Goal: Task Accomplishment & Management: Manage account settings

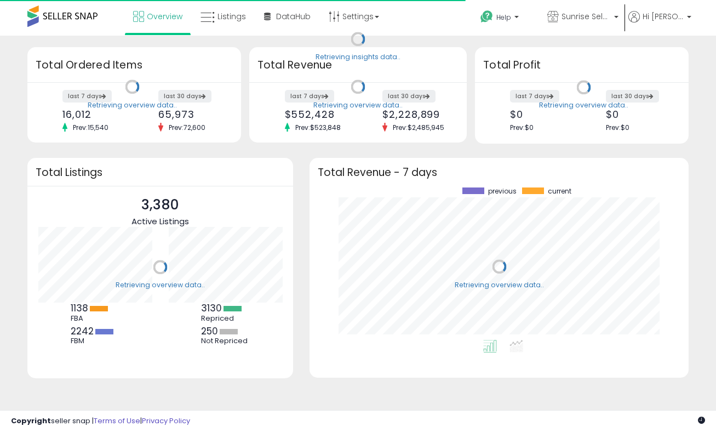
scroll to position [152, 357]
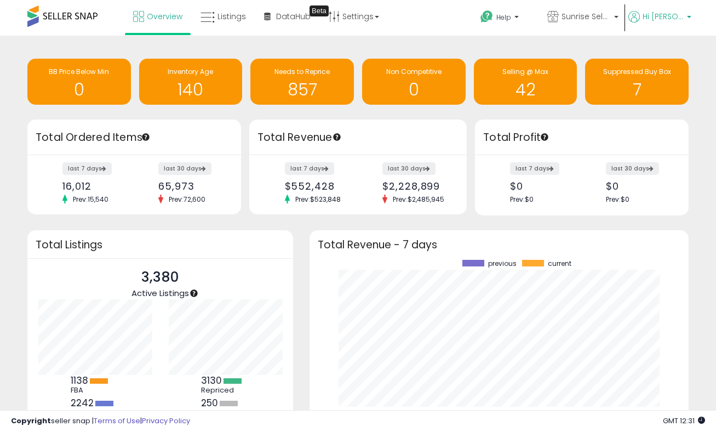
click at [689, 18] on b at bounding box center [689, 20] width 4 height 8
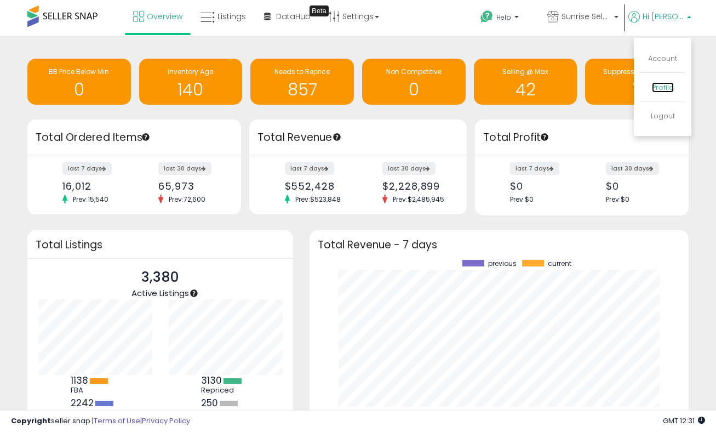
click at [663, 90] on link "Profile" at bounding box center [663, 87] width 22 height 10
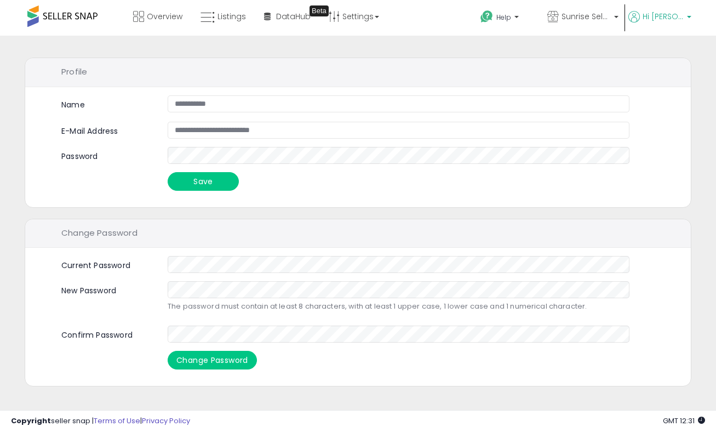
click at [667, 17] on span "Hi [PERSON_NAME]" at bounding box center [663, 16] width 41 height 11
click at [659, 59] on link "Account" at bounding box center [662, 58] width 29 height 10
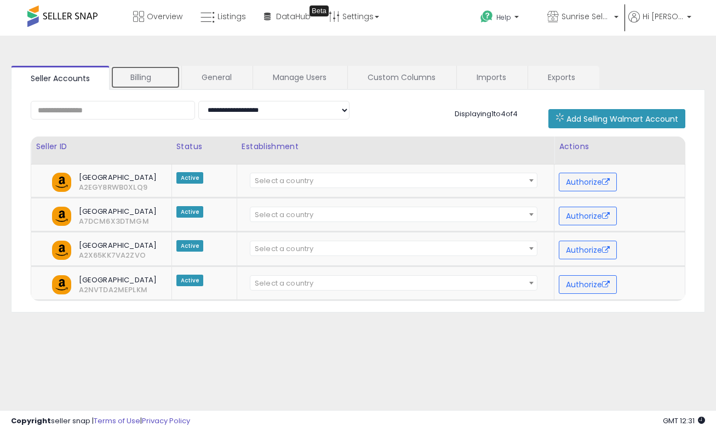
click at [151, 78] on link "Billing" at bounding box center [146, 77] width 70 height 23
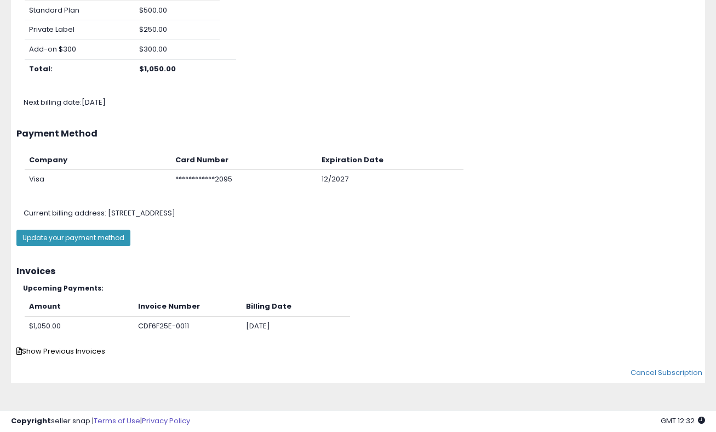
scroll to position [150, 0]
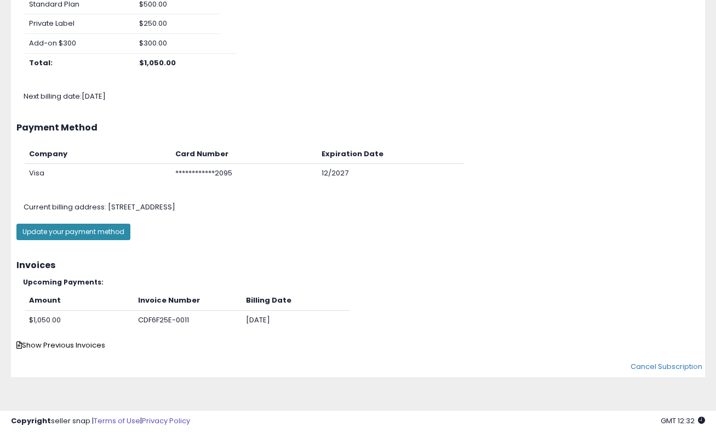
click at [64, 234] on button "Update your payment method" at bounding box center [73, 232] width 114 height 16
